Goal: Find specific page/section: Find specific page/section

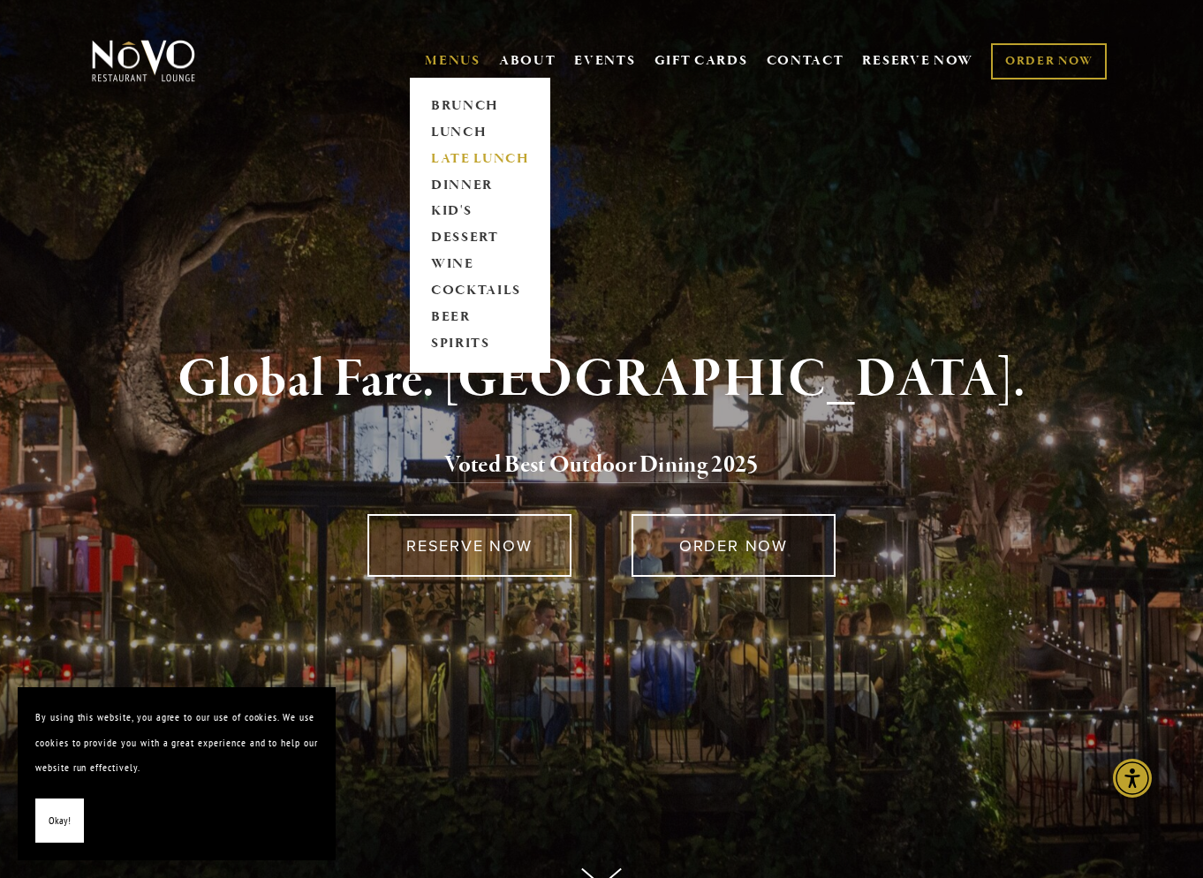
click at [474, 158] on link "LATE LUNCH" at bounding box center [480, 159] width 110 height 26
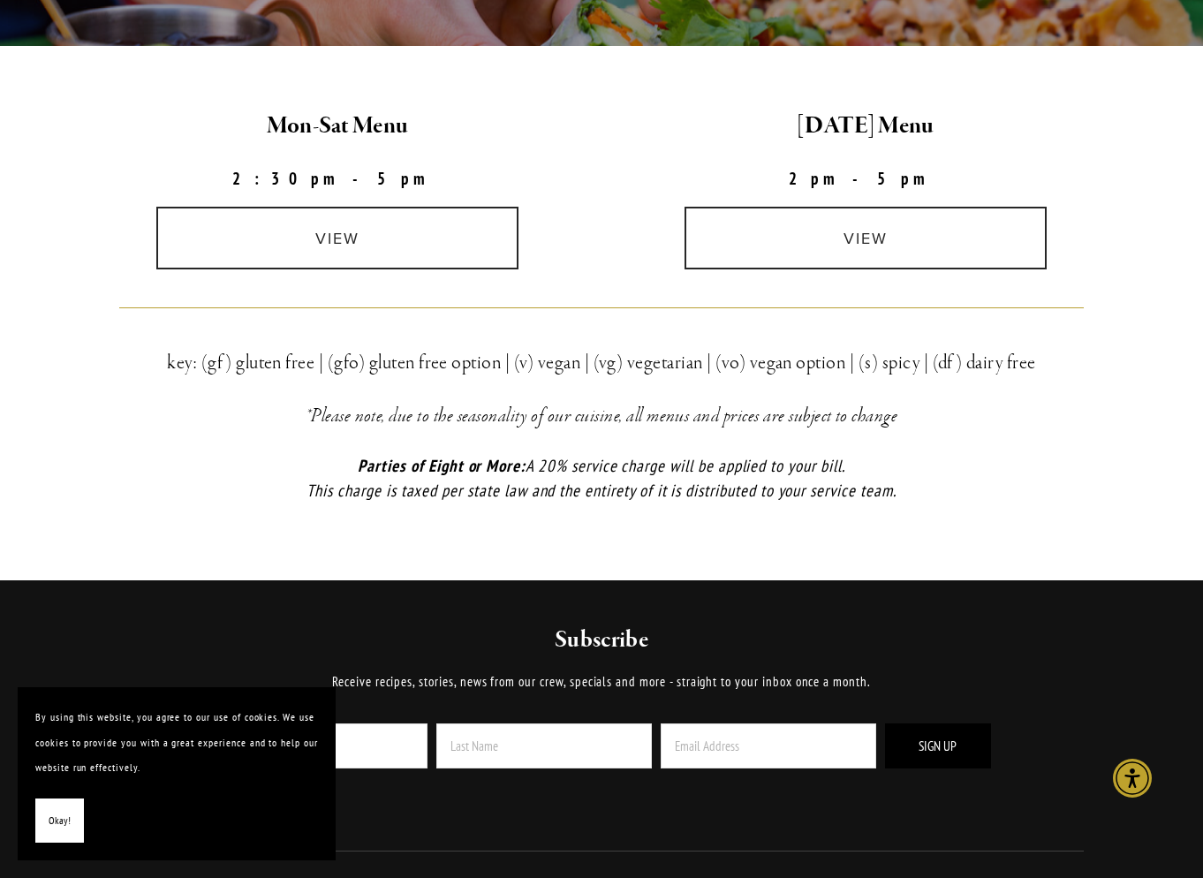
scroll to position [471, 0]
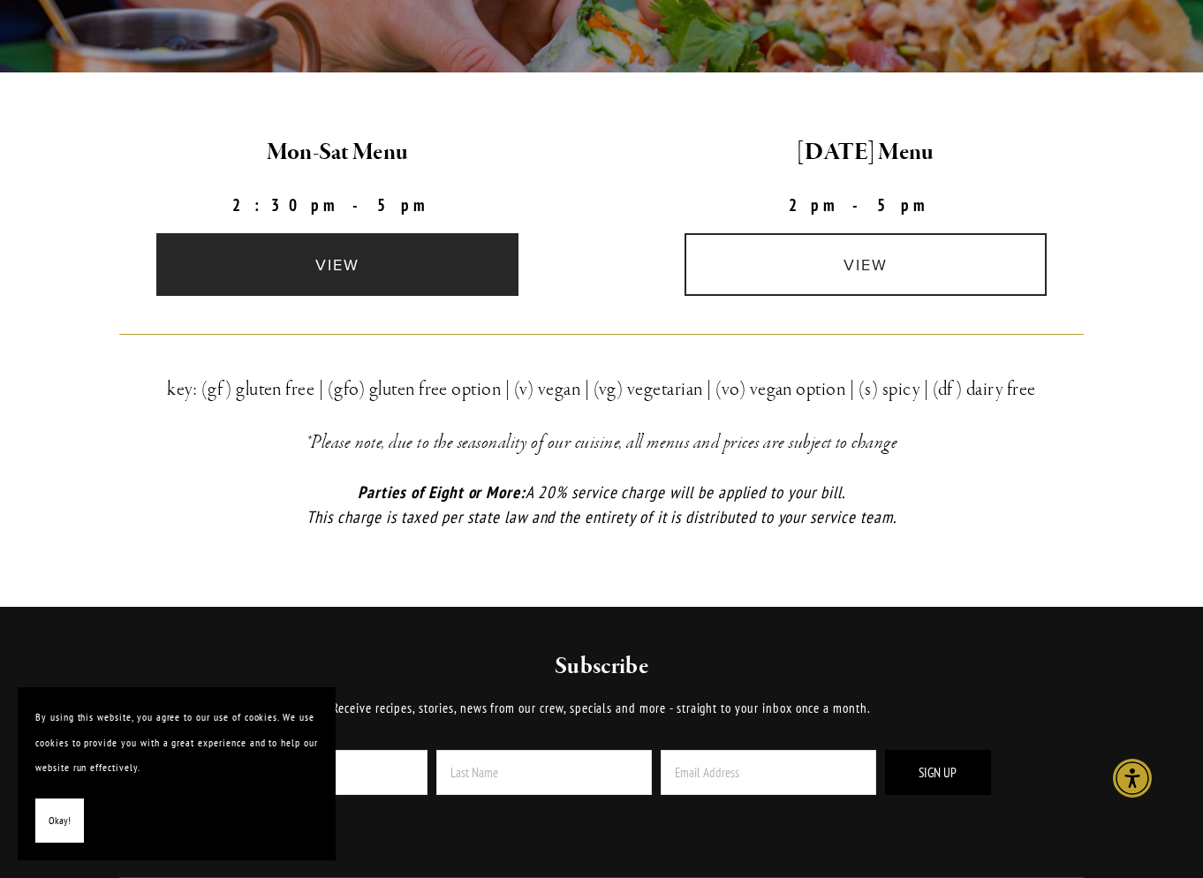
click at [318, 265] on link "view" at bounding box center [337, 264] width 362 height 63
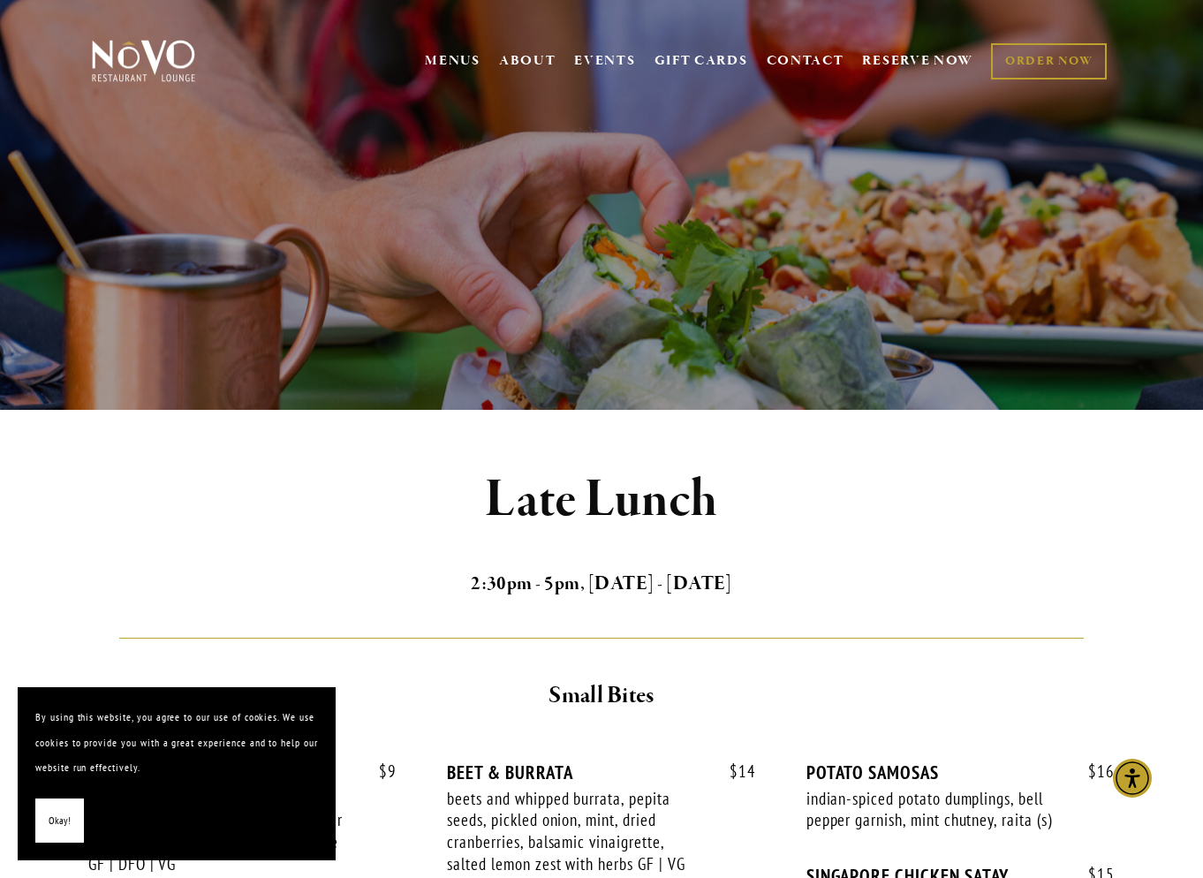
click at [230, 509] on h1 "Late Lunch" at bounding box center [601, 500] width 964 height 57
click at [818, 525] on h1 "Late Lunch" at bounding box center [601, 500] width 964 height 57
